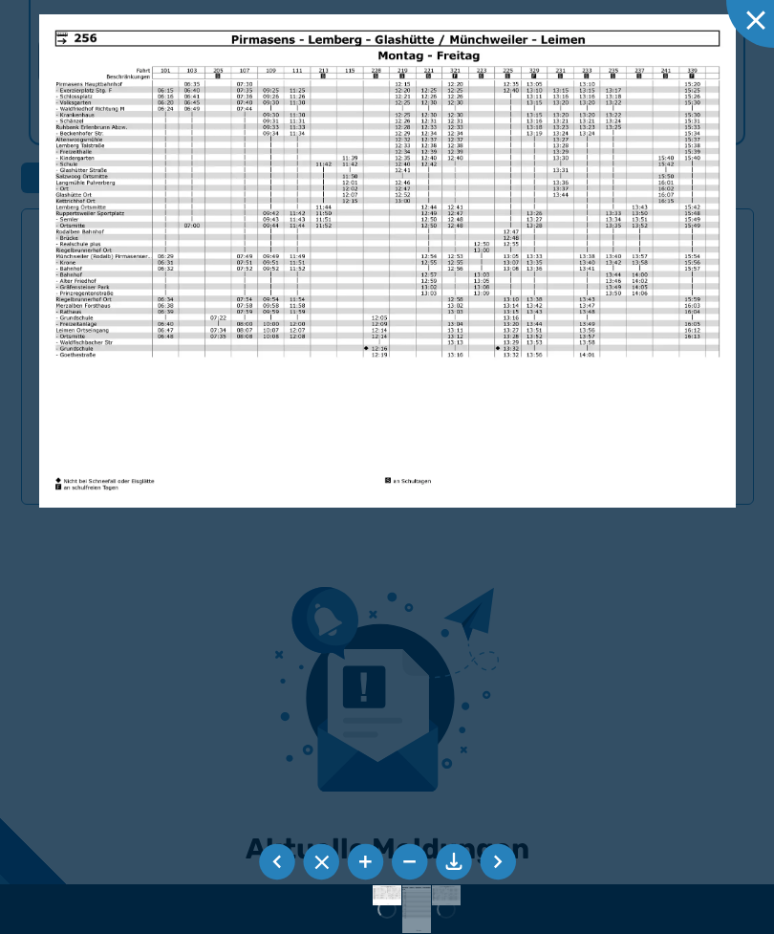
click at [603, 561] on div at bounding box center [387, 467] width 774 height 934
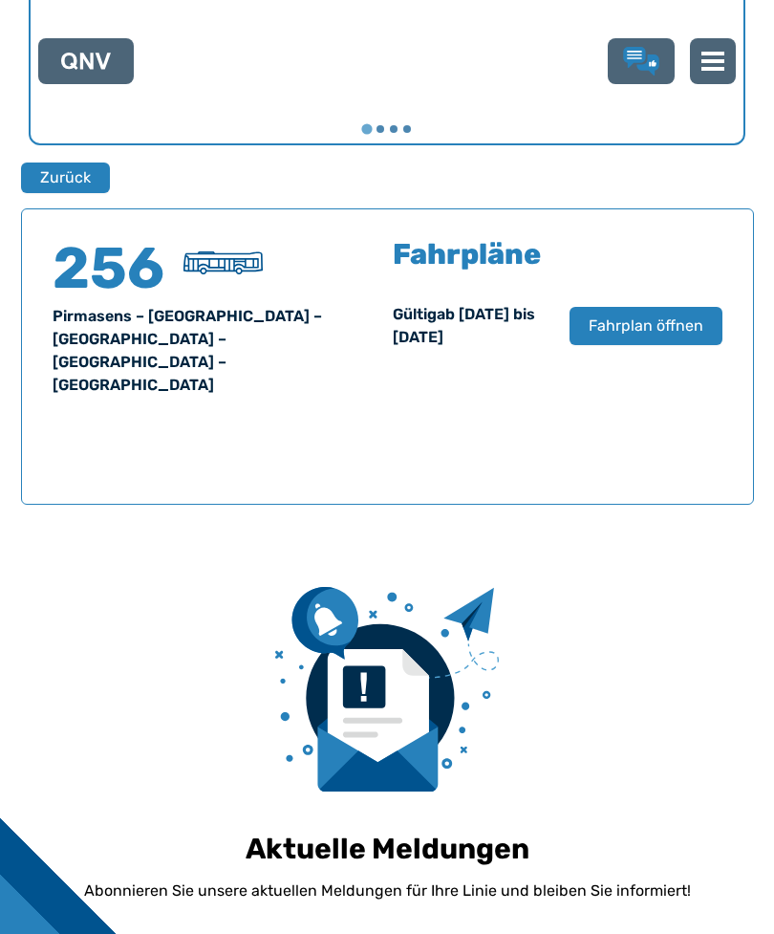
click at [653, 336] on span "Fahrplan öffnen" at bounding box center [646, 325] width 115 height 23
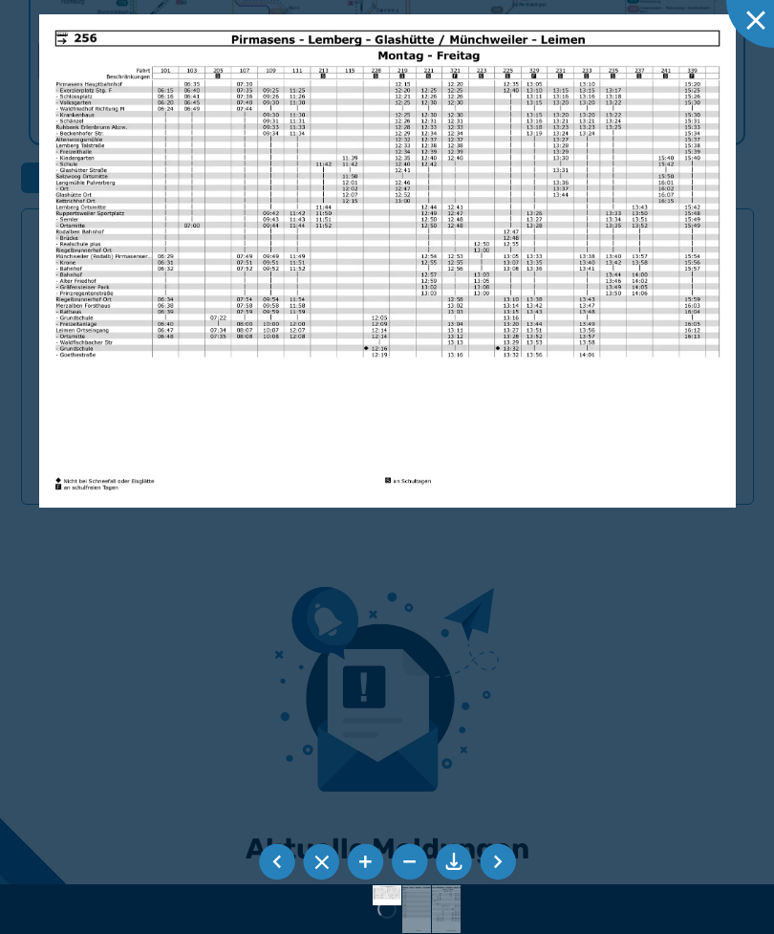
click at [626, 499] on div at bounding box center [387, 467] width 774 height 934
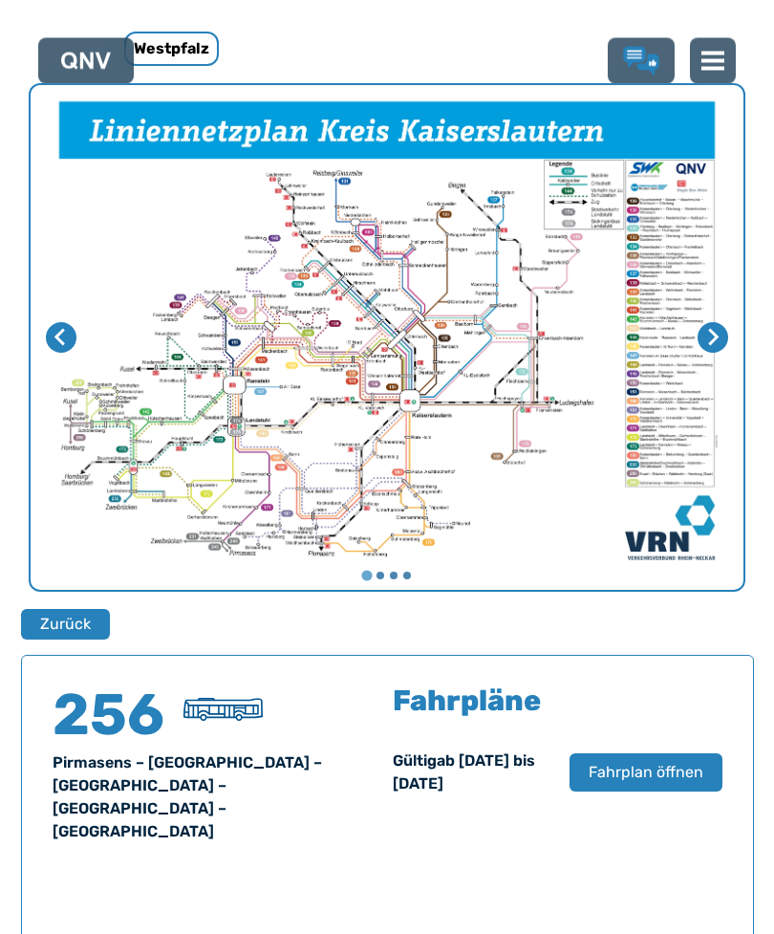
scroll to position [726, 0]
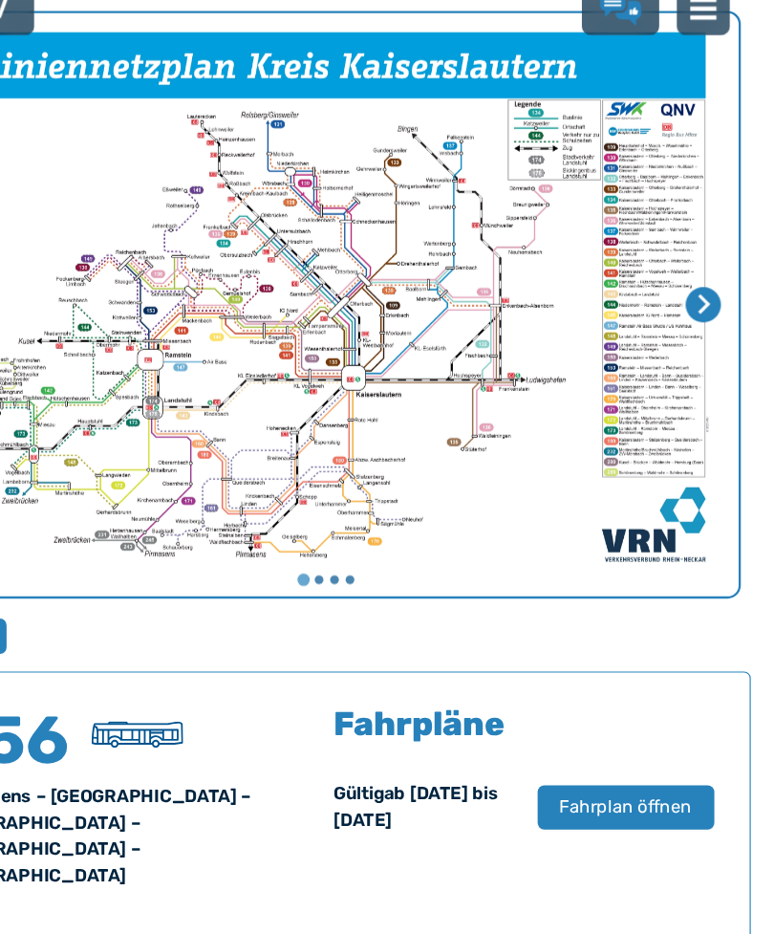
click at [299, 779] on div "256 Pirmasens – [GEOGRAPHIC_DATA] – [GEOGRAPHIC_DATA] – [GEOGRAPHIC_DATA] – [GE…" at bounding box center [387, 783] width 733 height 296
click at [589, 741] on span "Fahrplan öffnen" at bounding box center [646, 752] width 115 height 23
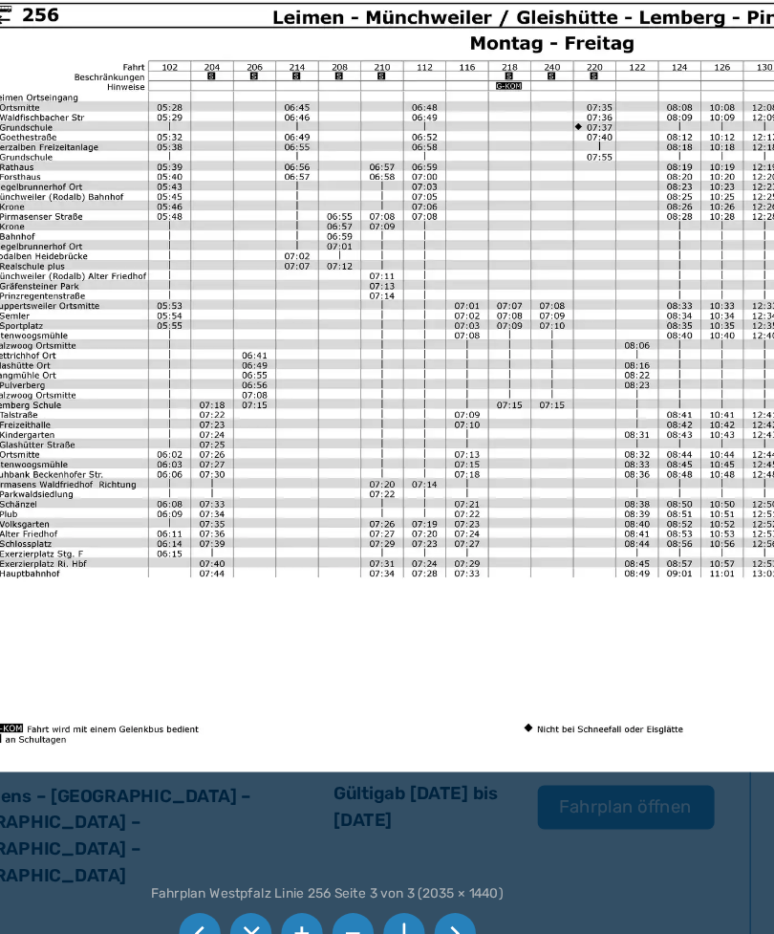
click at [480, 844] on li at bounding box center [498, 862] width 36 height 36
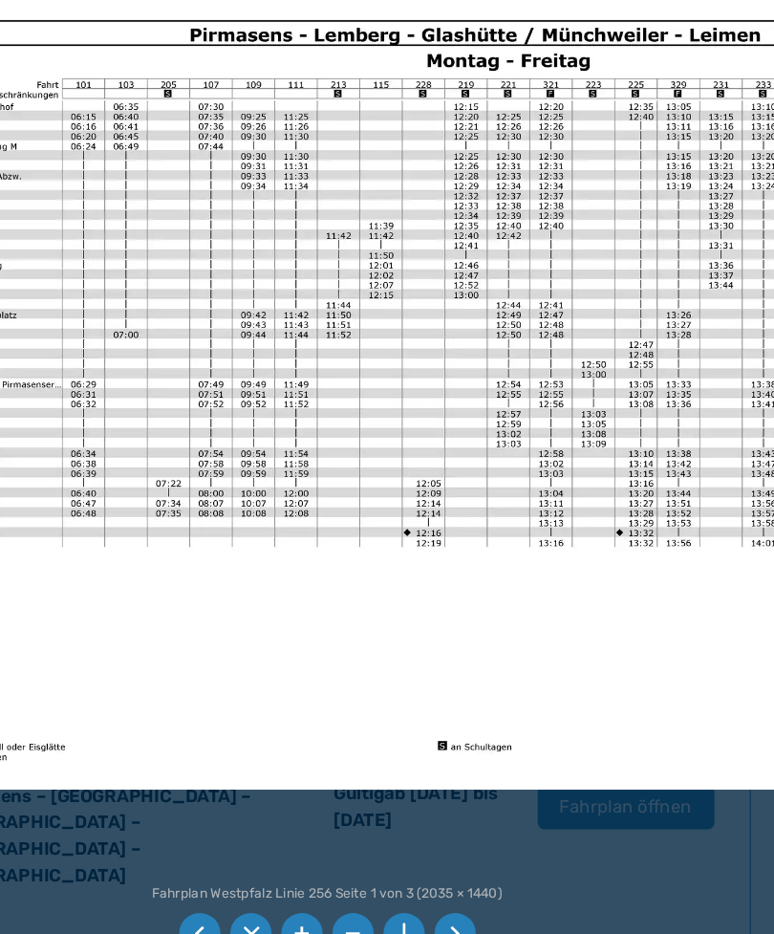
click at [480, 844] on li at bounding box center [498, 862] width 36 height 36
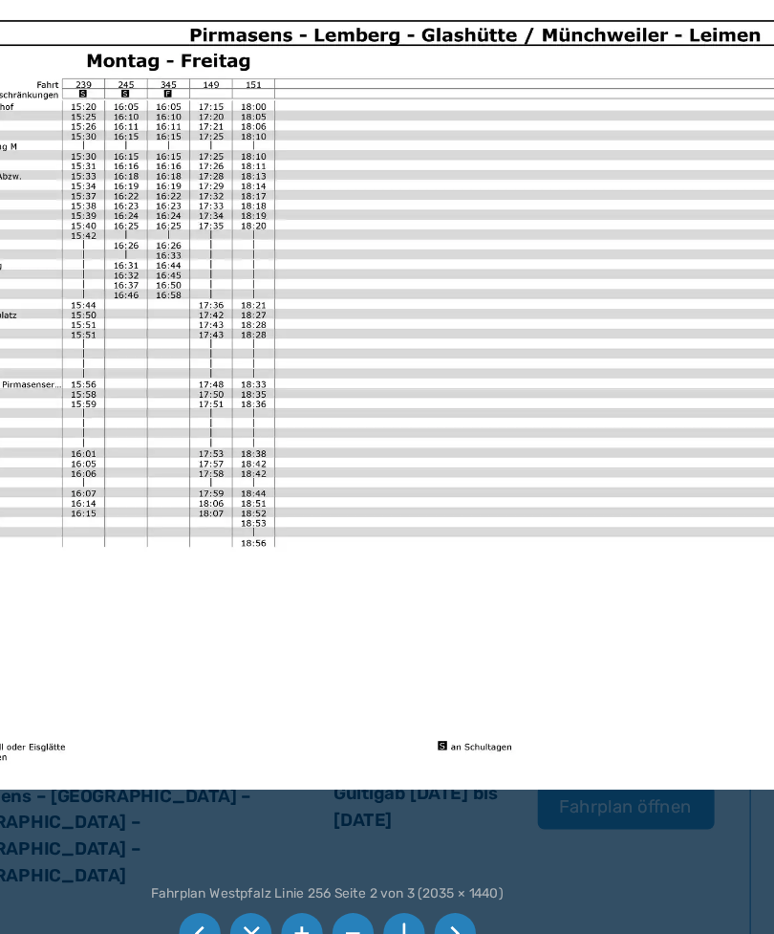
click at [259, 844] on li at bounding box center [277, 862] width 36 height 36
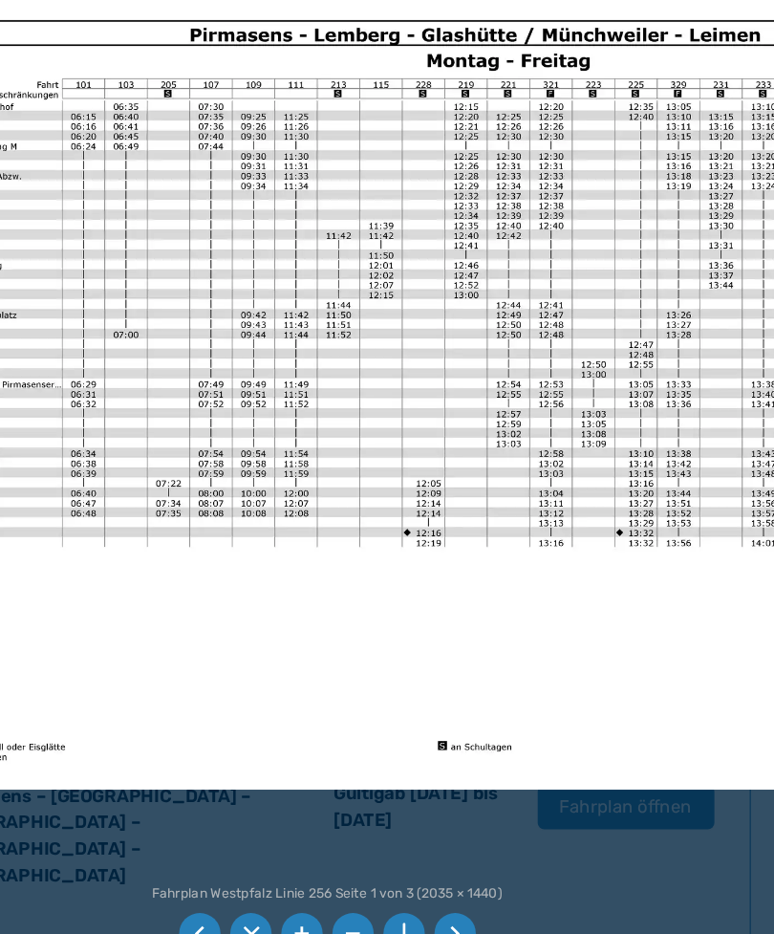
click at [259, 844] on li at bounding box center [277, 862] width 36 height 36
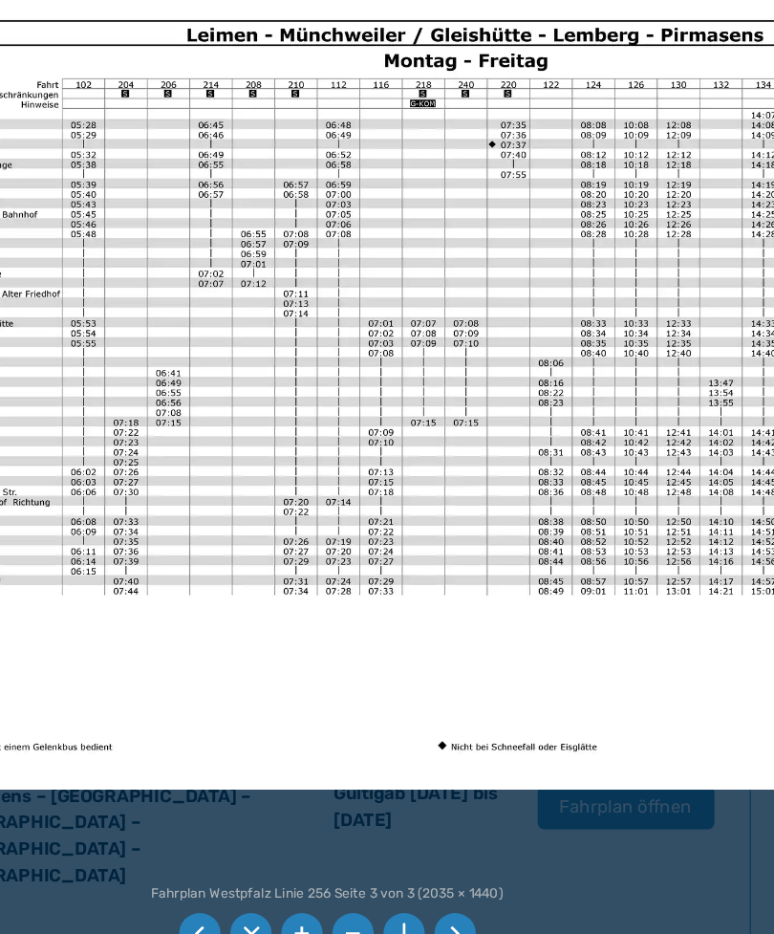
click at [271, 885] on img at bounding box center [305, 909] width 68 height 48
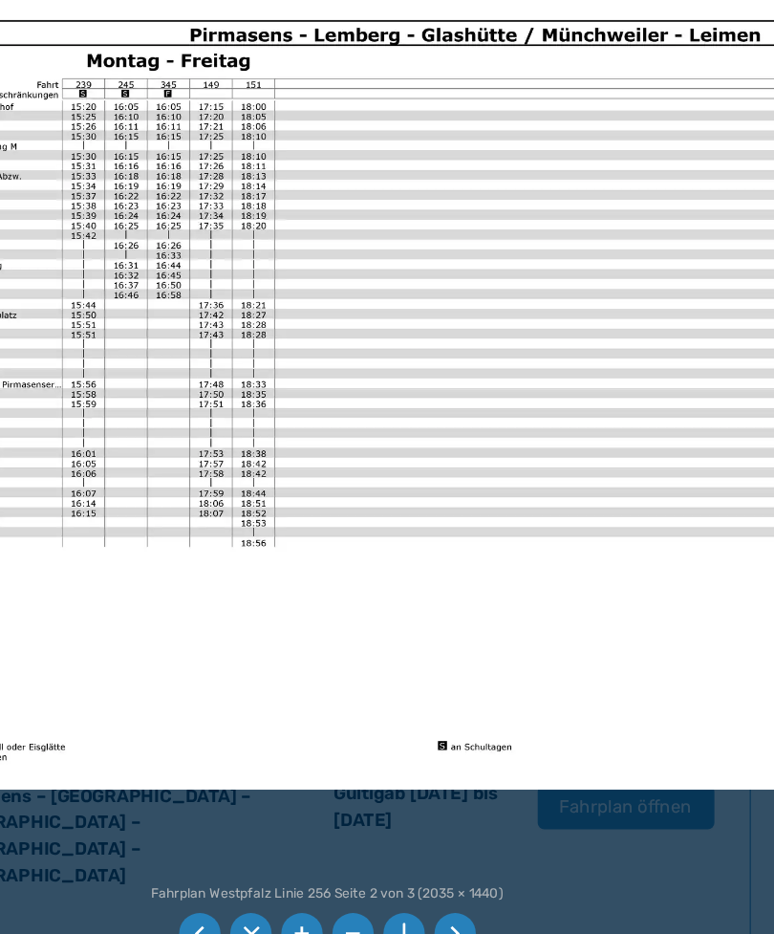
click at [271, 885] on img at bounding box center [305, 909] width 68 height 48
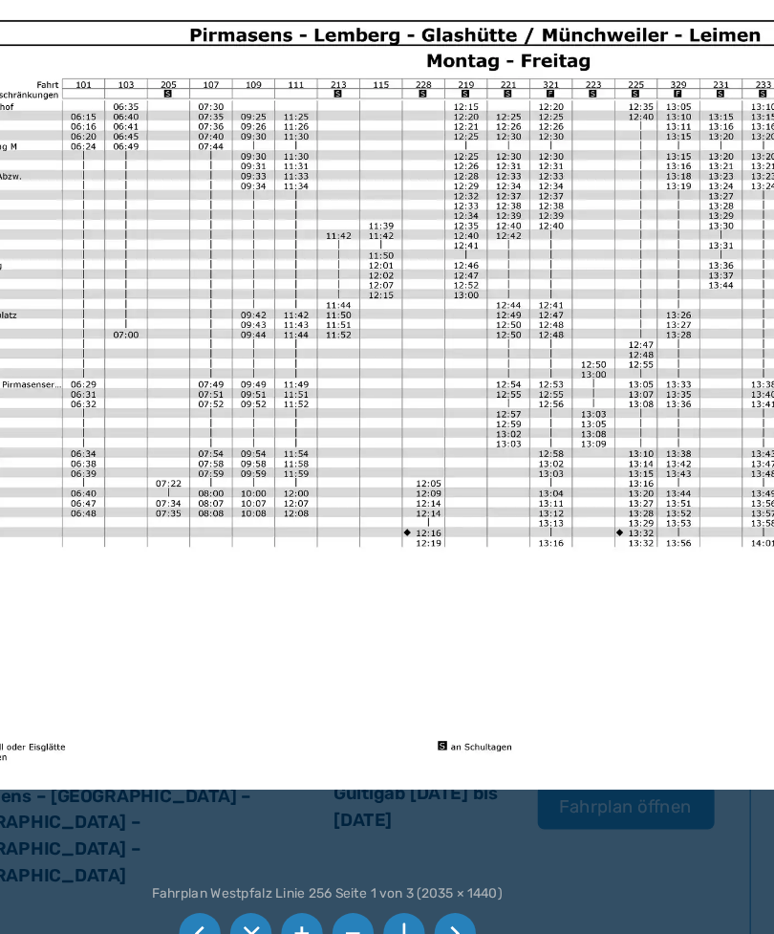
click at [360, 885] on img at bounding box center [394, 909] width 68 height 48
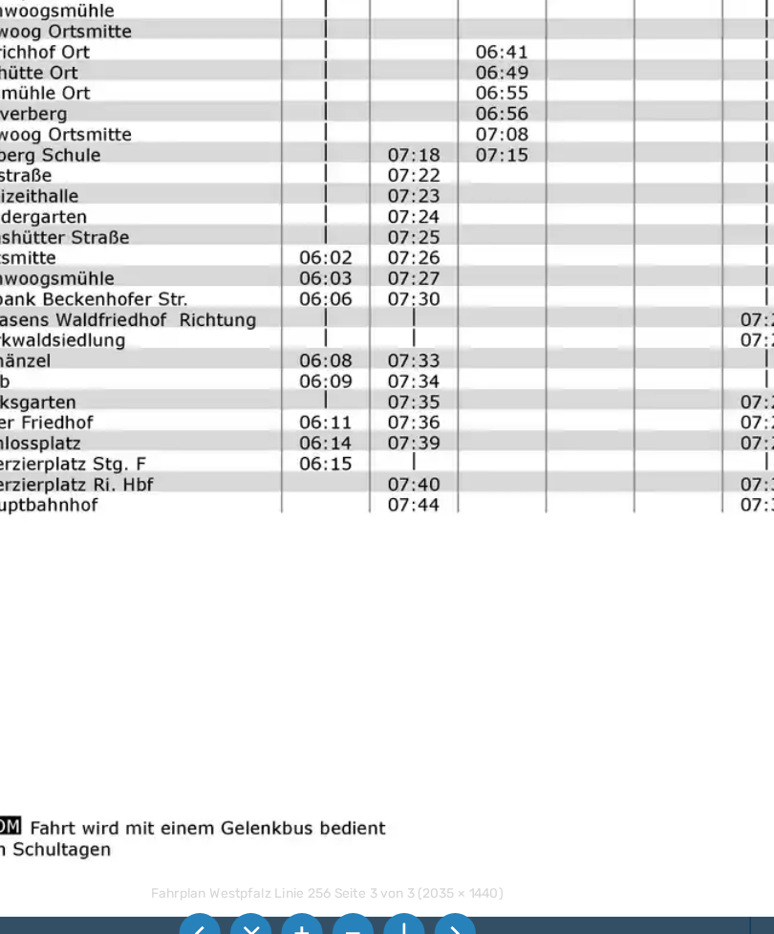
click at [271, 885] on img at bounding box center [305, 909] width 68 height 48
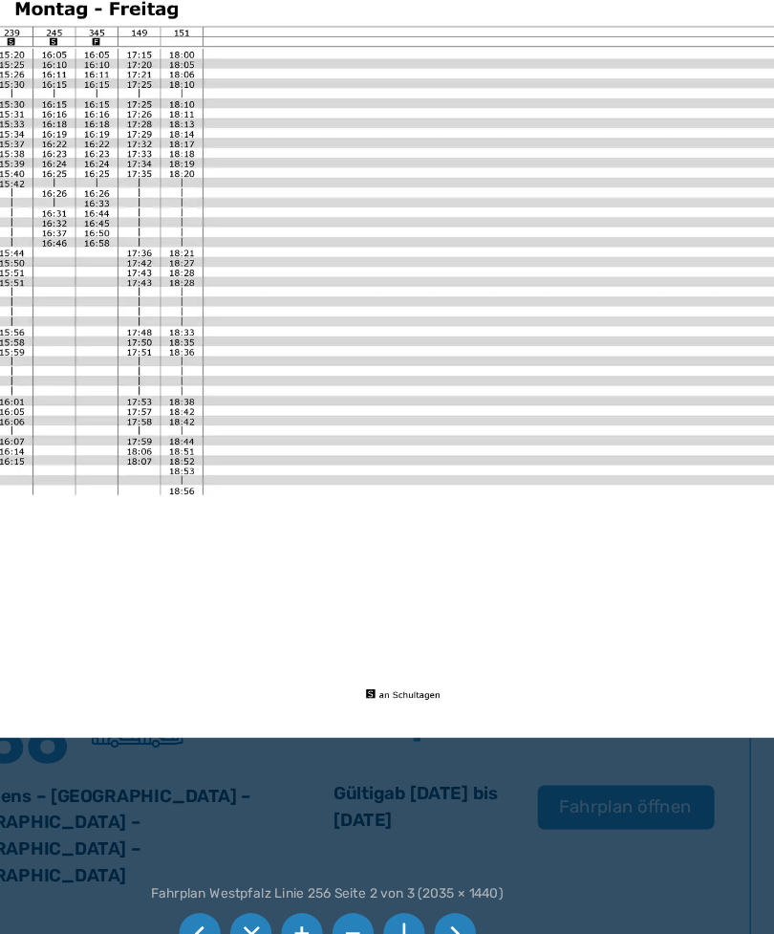
click at [271, 885] on img at bounding box center [305, 909] width 68 height 48
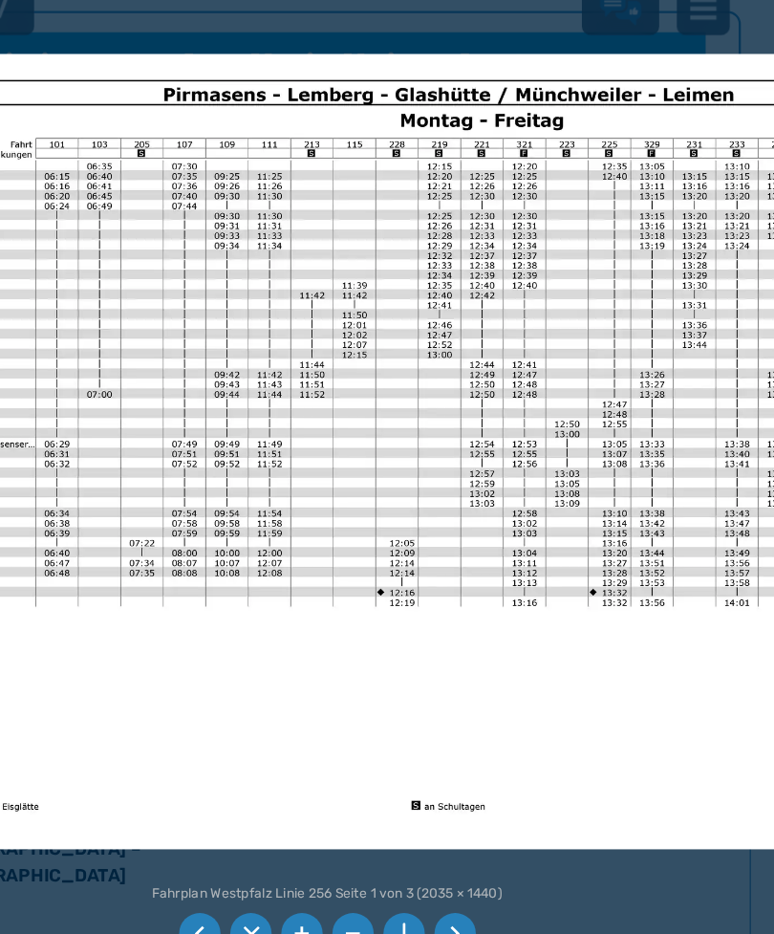
click at [168, 172] on img at bounding box center [463, 444] width 973 height 688
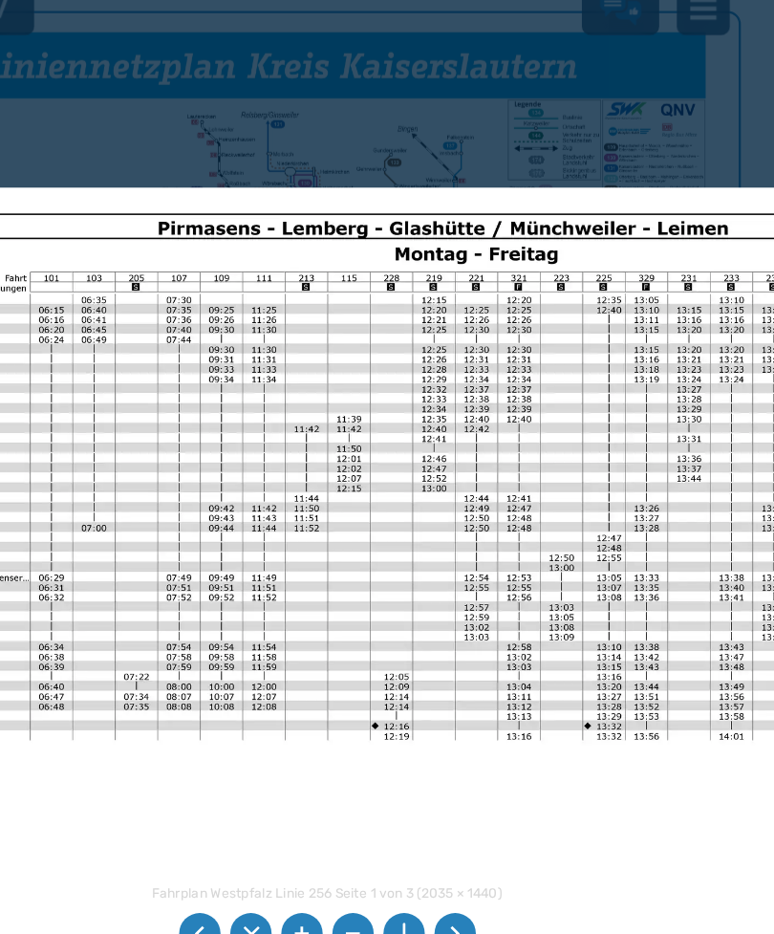
click at [69, 87] on div at bounding box center [387, 467] width 774 height 934
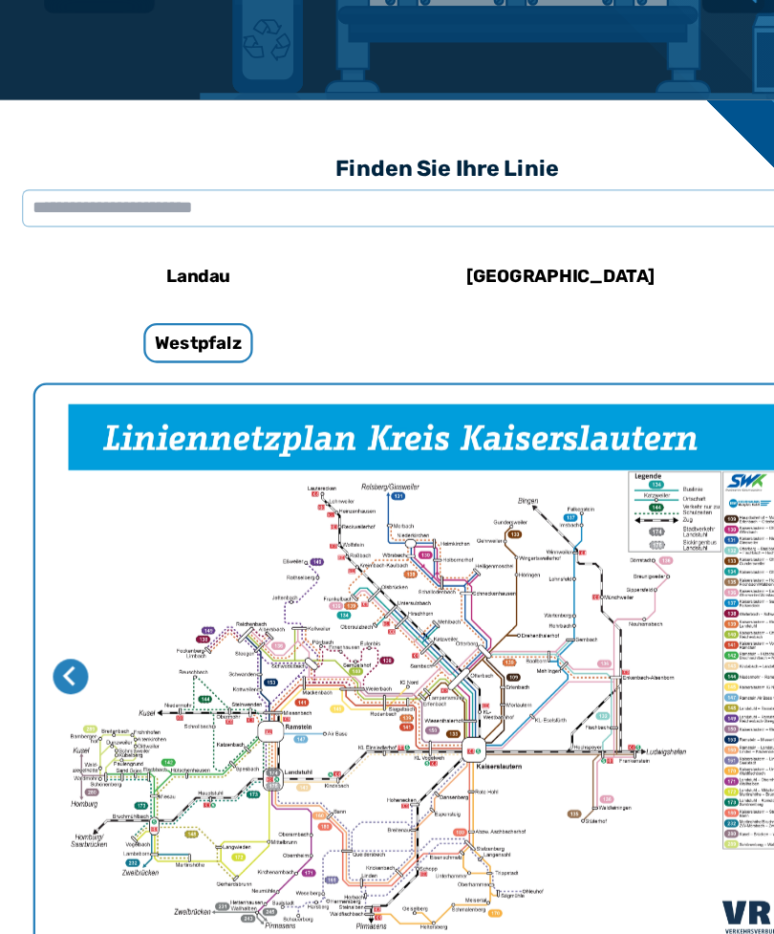
scroll to position [387, 0]
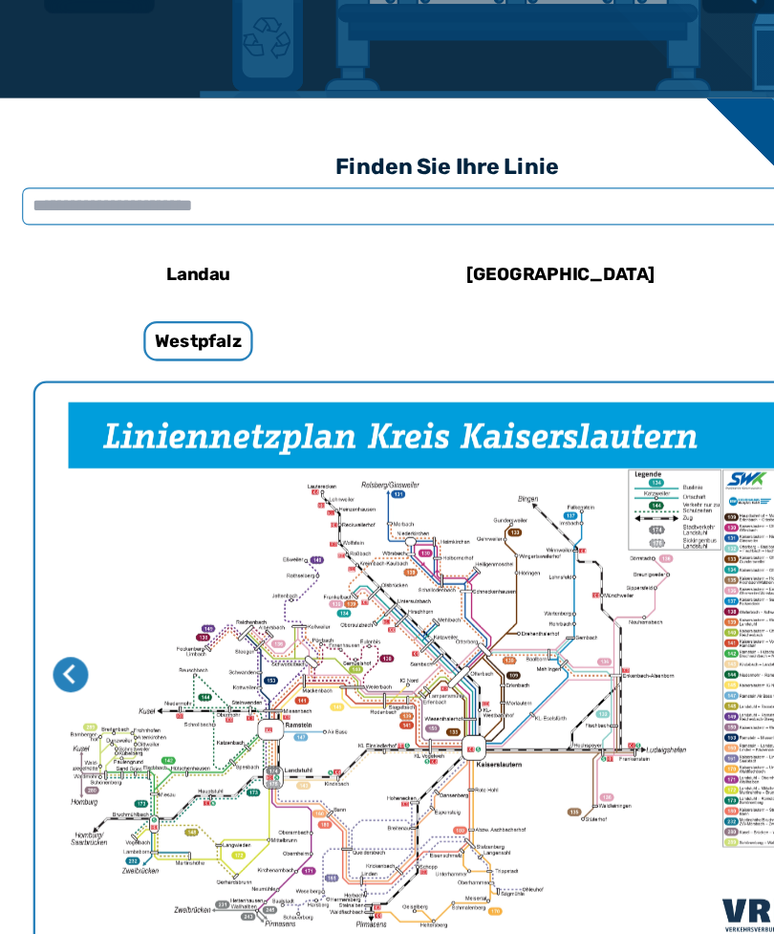
click at [245, 235] on input "text" at bounding box center [387, 251] width 736 height 32
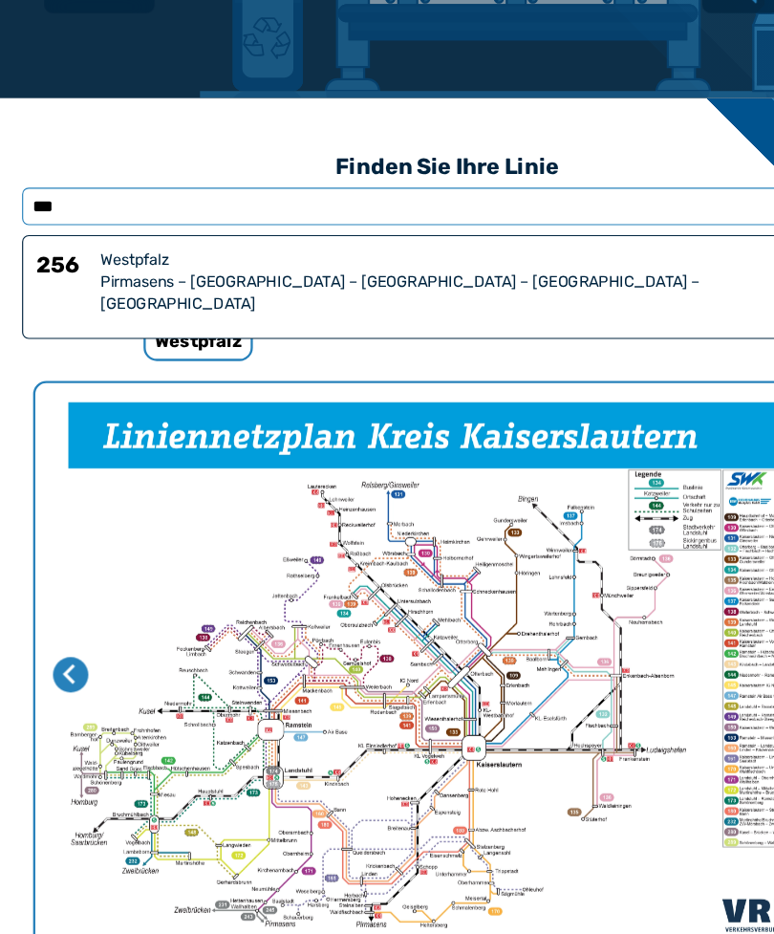
click at [229, 235] on input "***" at bounding box center [387, 251] width 736 height 32
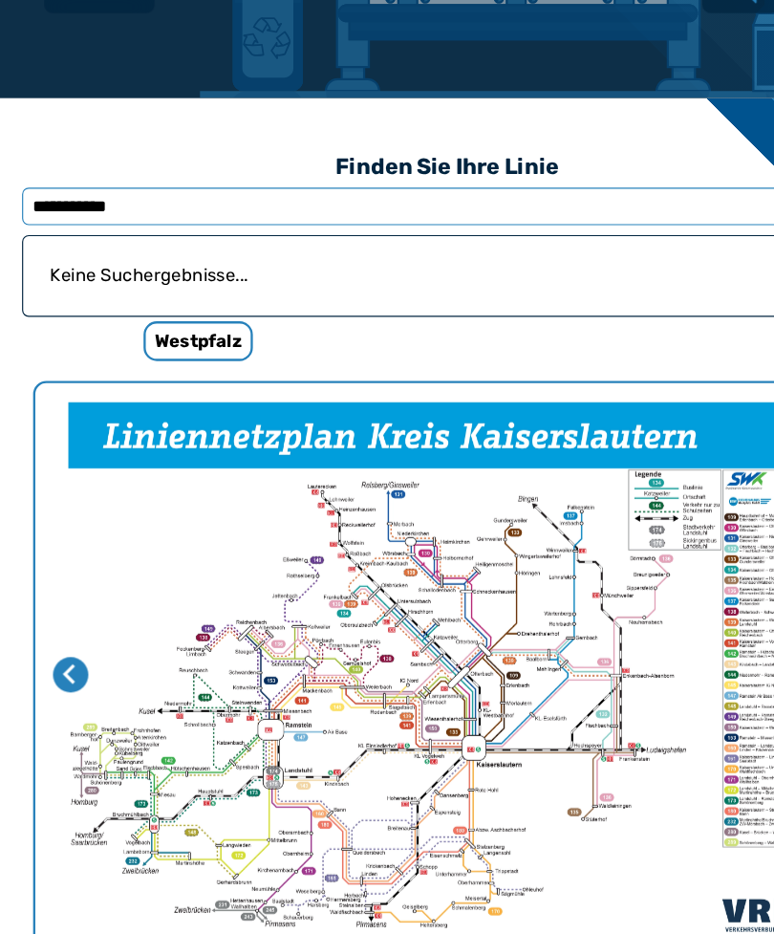
type input "**********"
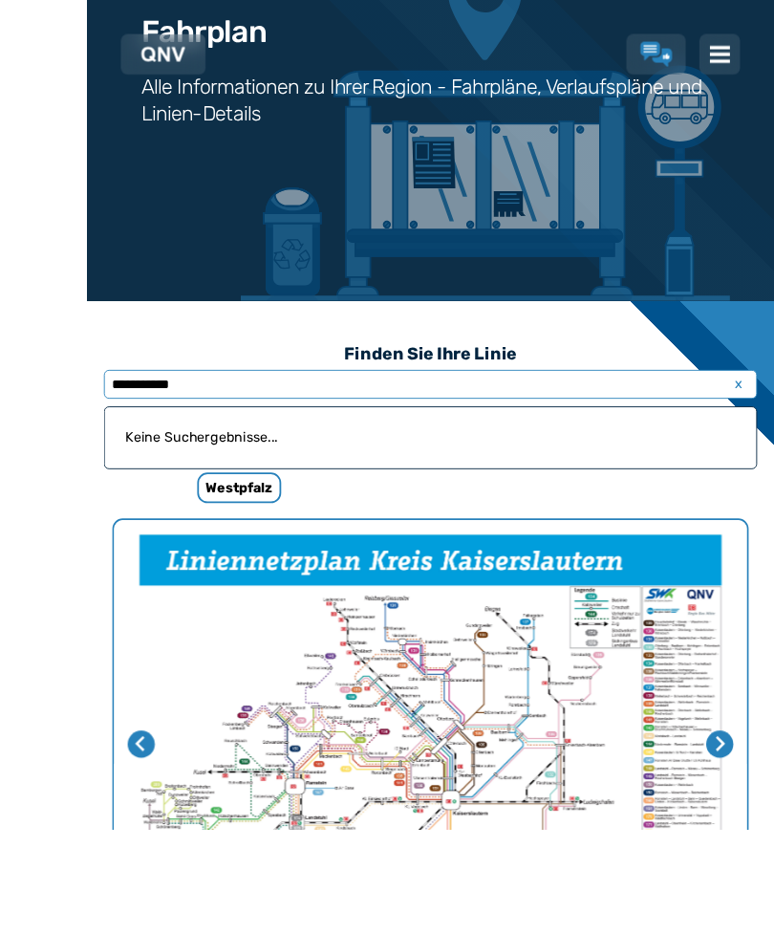
scroll to position [200, 0]
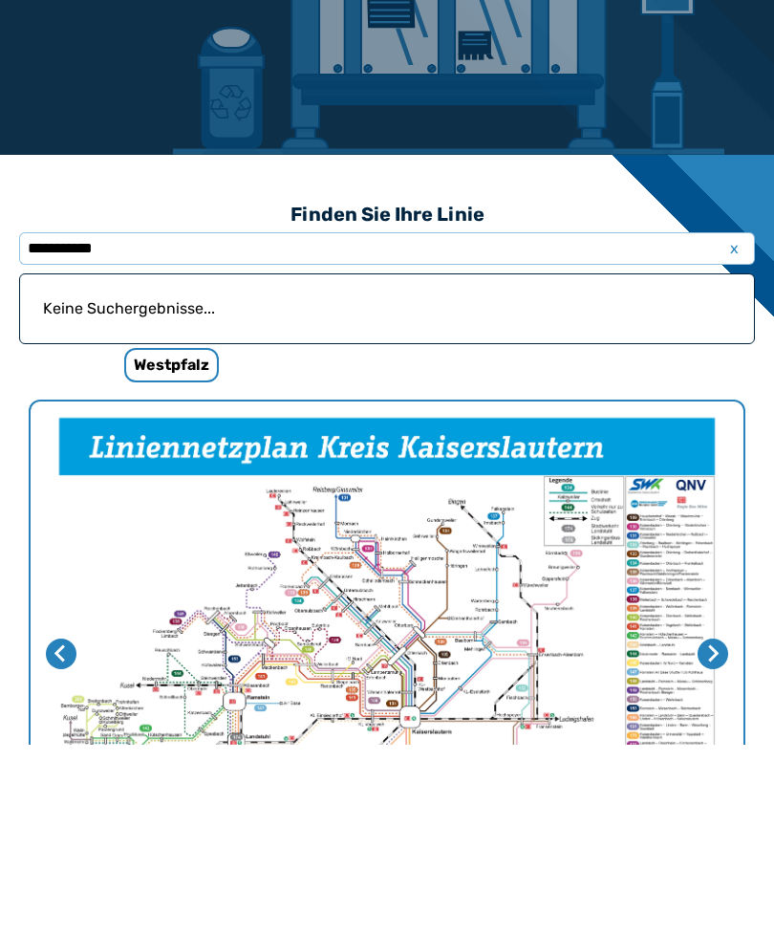
click at [718, 835] on icon "Nächste Seite" at bounding box center [714, 843] width 11 height 17
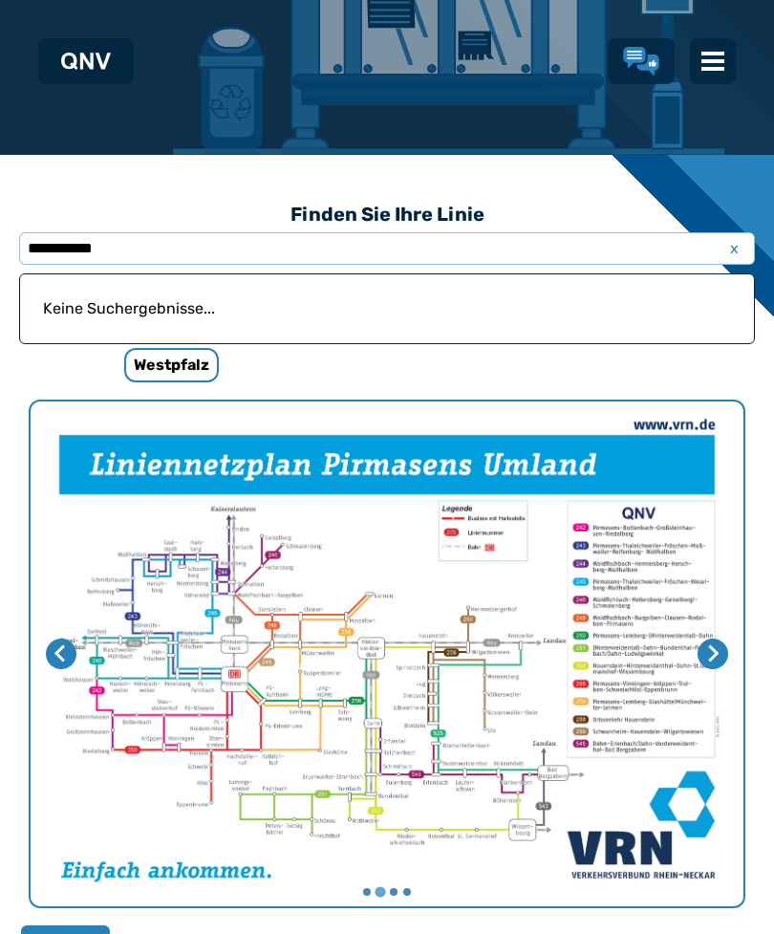
click at [422, 689] on img "2 von 4" at bounding box center [387, 653] width 713 height 505
